Goal: Information Seeking & Learning: Learn about a topic

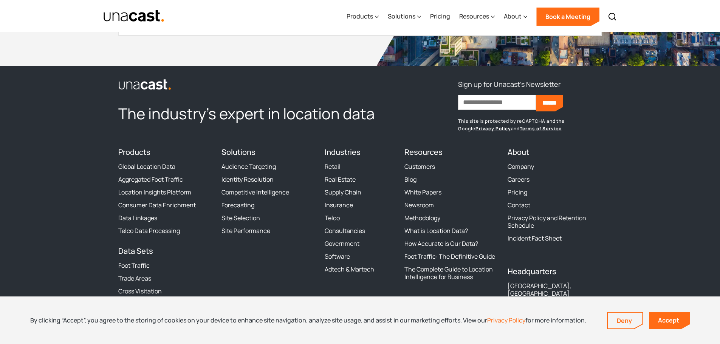
scroll to position [2330, 0]
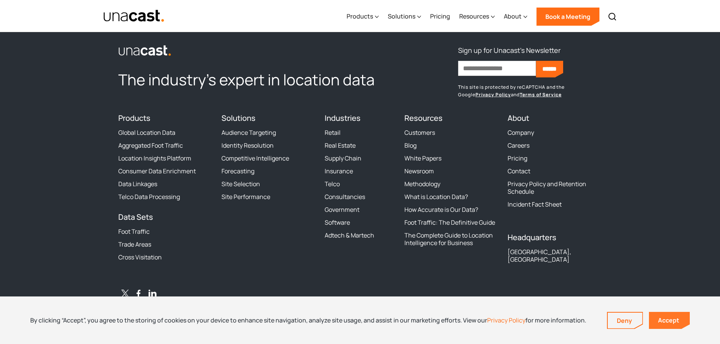
click at [671, 323] on link "Accept" at bounding box center [669, 320] width 41 height 17
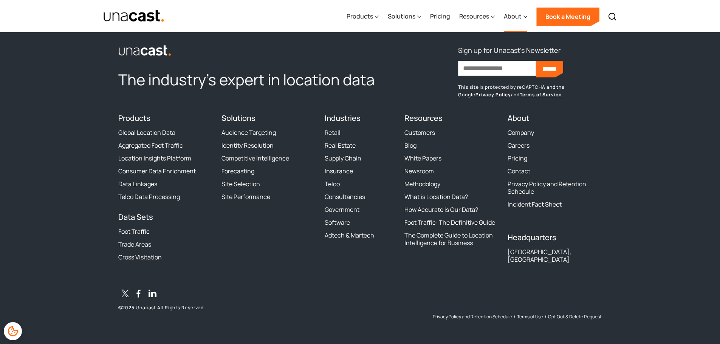
click at [517, 15] on div "About" at bounding box center [513, 16] width 18 height 9
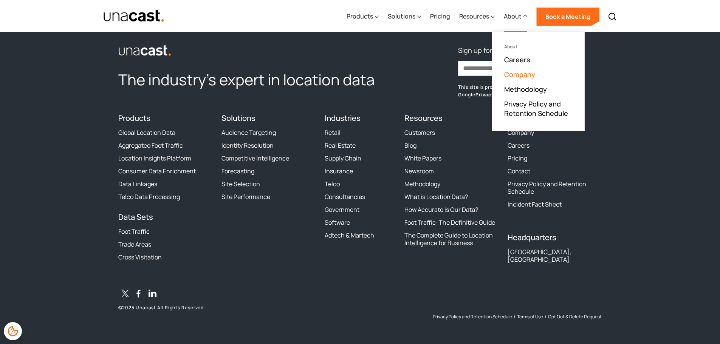
click at [523, 78] on link "Company" at bounding box center [519, 74] width 31 height 9
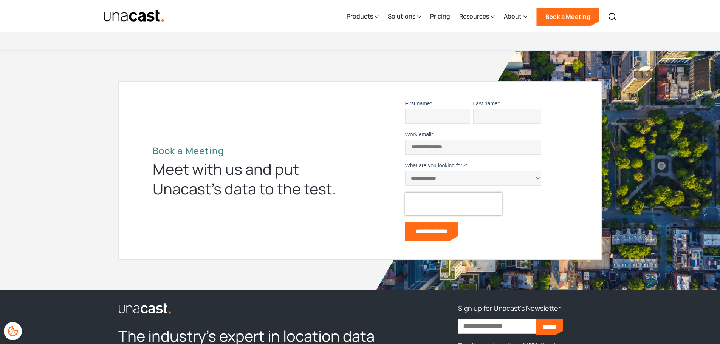
scroll to position [2684, 0]
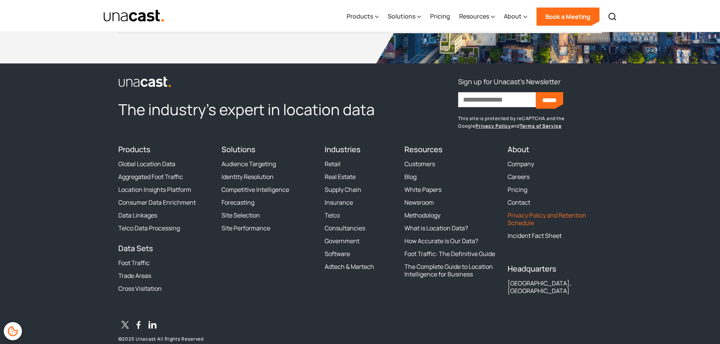
click at [515, 219] on link "Privacy Policy and Retention Schedule" at bounding box center [555, 219] width 94 height 15
